Goal: Information Seeking & Learning: Understand process/instructions

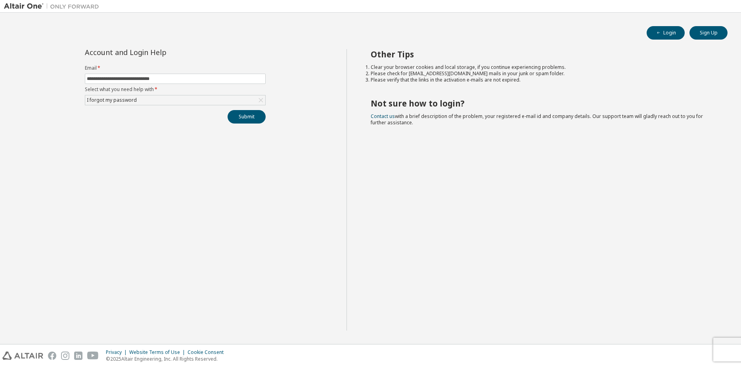
click at [380, 57] on h2 "Other Tips" at bounding box center [541, 54] width 342 height 10
click at [403, 55] on h2 "Other Tips" at bounding box center [541, 54] width 342 height 10
click at [376, 103] on h2 "Not sure how to login?" at bounding box center [541, 103] width 342 height 10
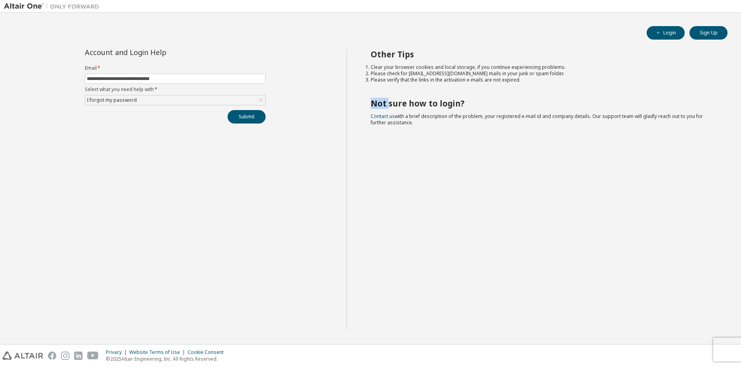
click at [376, 103] on h2 "Not sure how to login?" at bounding box center [541, 103] width 342 height 10
click at [416, 105] on h2 "Not sure how to login?" at bounding box center [541, 103] width 342 height 10
click at [432, 103] on h2 "Not sure how to login?" at bounding box center [541, 103] width 342 height 10
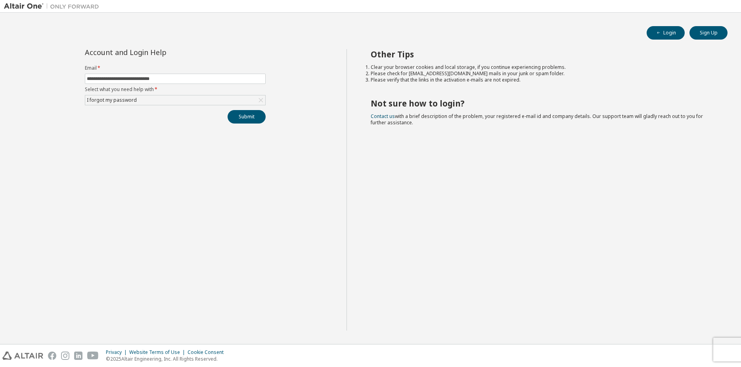
click at [445, 104] on h2 "Not sure how to login?" at bounding box center [541, 103] width 342 height 10
click at [378, 99] on h2 "Not sure how to login?" at bounding box center [541, 103] width 342 height 10
drag, startPoint x: 378, startPoint y: 99, endPoint x: 451, endPoint y: 101, distance: 72.1
click at [451, 101] on h2 "Not sure how to login?" at bounding box center [541, 103] width 342 height 10
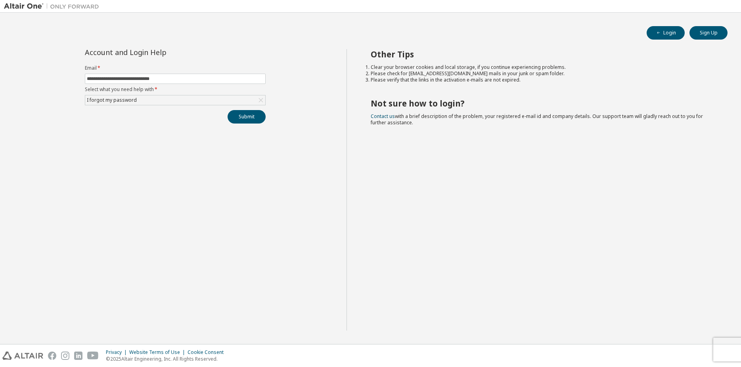
click at [462, 101] on h2 "Not sure how to login?" at bounding box center [541, 103] width 342 height 10
click at [405, 122] on span "Contact us with a brief description of the problem, your registered e-mail id a…" at bounding box center [536, 119] width 332 height 13
